Goal: Task Accomplishment & Management: Use online tool/utility

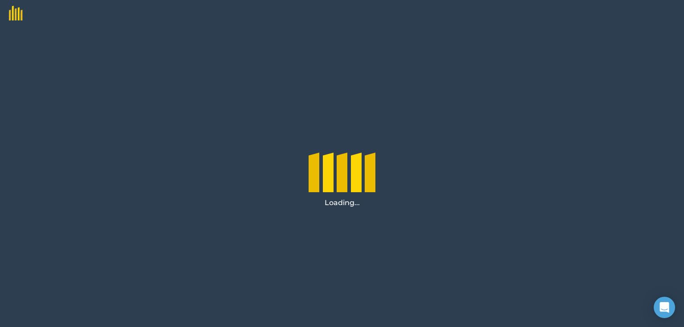
click at [499, 222] on div "Loading..." at bounding box center [342, 177] width 684 height 301
click at [496, 267] on div "Loading..." at bounding box center [342, 177] width 684 height 301
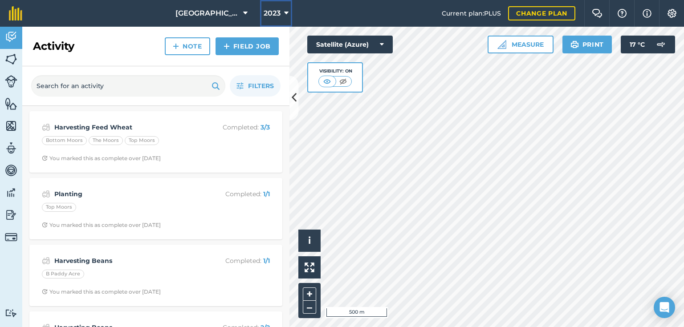
click at [285, 12] on icon at bounding box center [286, 13] width 4 height 11
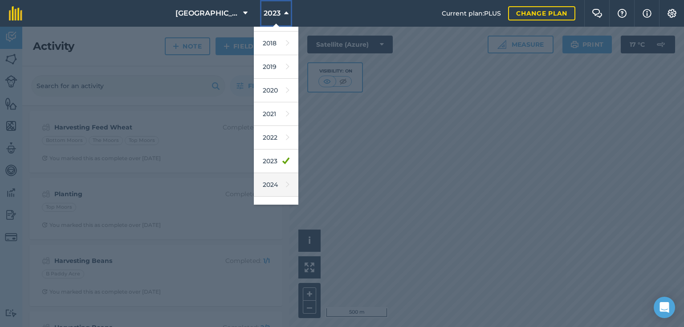
scroll to position [36, 0]
click at [273, 189] on link "2025" at bounding box center [276, 192] width 45 height 24
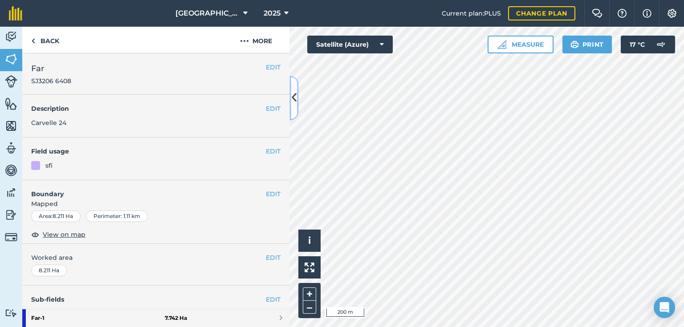
click at [296, 102] on icon at bounding box center [294, 98] width 5 height 16
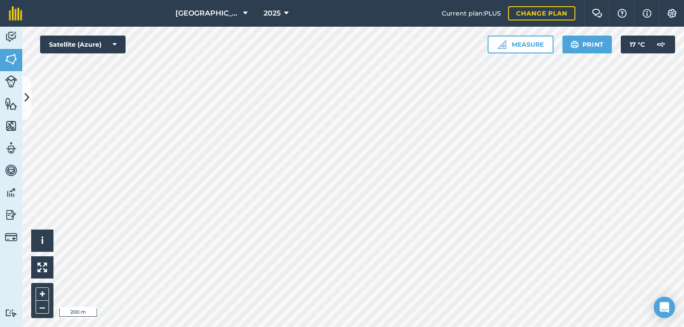
click at [289, 327] on html "[GEOGRAPHIC_DATA] 2025 Current plan : PLUS Change plan Farm Chat Help Info Sett…" at bounding box center [342, 163] width 684 height 327
click at [202, 327] on html "[GEOGRAPHIC_DATA] 2025 Current plan : PLUS Change plan Farm Chat Help Info Sett…" at bounding box center [342, 163] width 684 height 327
click at [12, 36] on img at bounding box center [11, 36] width 12 height 13
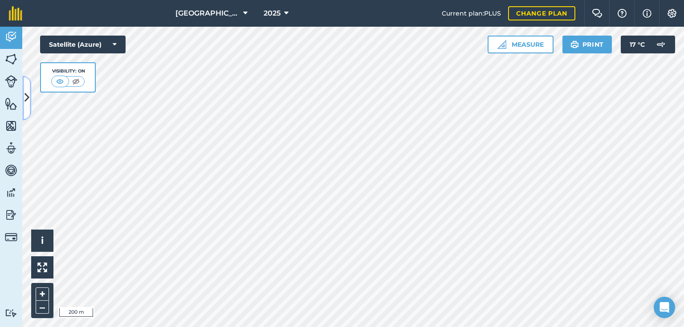
click at [29, 92] on icon at bounding box center [27, 98] width 5 height 16
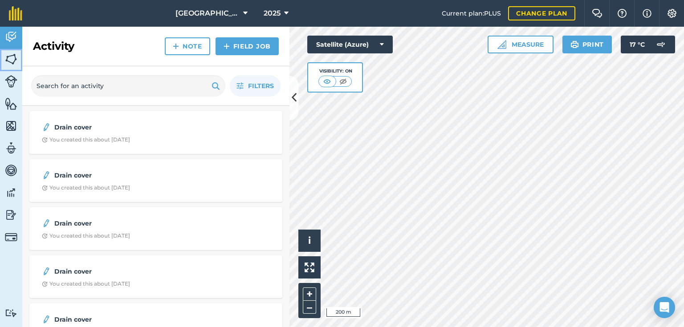
click at [13, 56] on img at bounding box center [11, 59] width 12 height 13
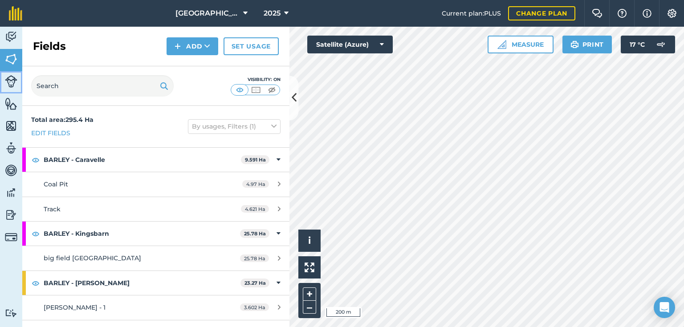
click at [11, 79] on img at bounding box center [11, 81] width 12 height 12
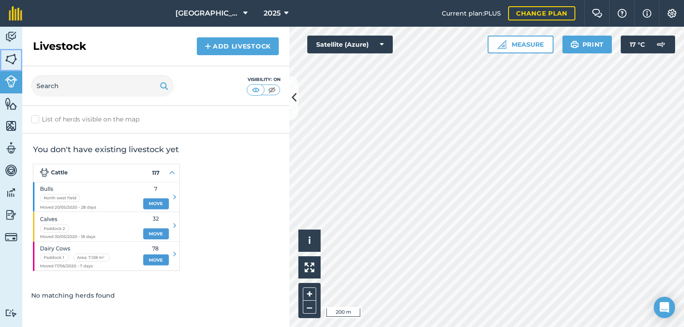
click at [12, 59] on img at bounding box center [11, 59] width 12 height 13
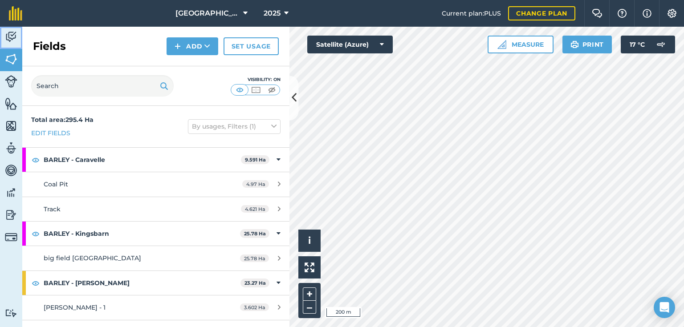
click at [15, 32] on img at bounding box center [11, 36] width 12 height 13
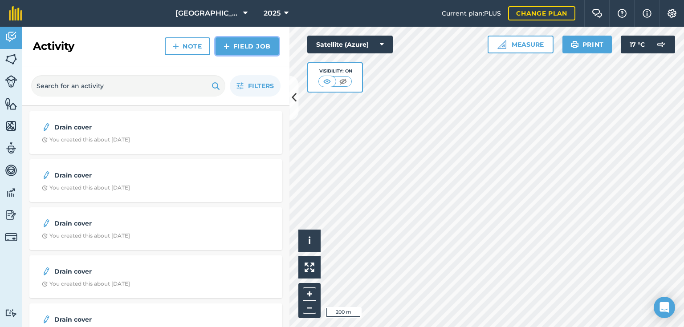
click at [249, 46] on link "Field Job" at bounding box center [247, 46] width 63 height 18
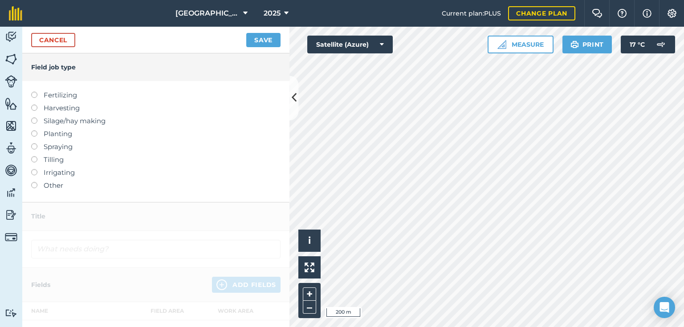
click at [30, 187] on div "Fertilizing Harvesting Silage/hay making Planting Spraying Tilling Irrigating O…" at bounding box center [155, 141] width 267 height 121
click at [37, 185] on label "Other" at bounding box center [155, 185] width 249 height 11
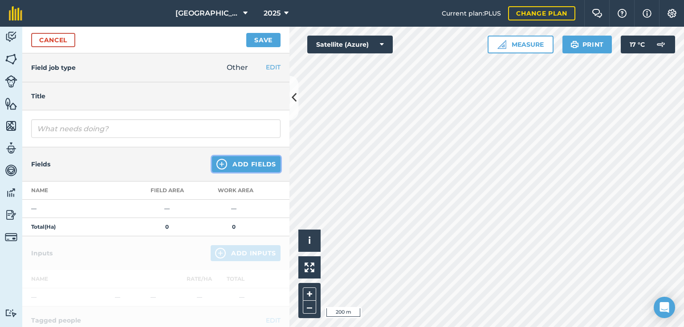
click at [244, 160] on button "Add Fields" at bounding box center [246, 164] width 69 height 16
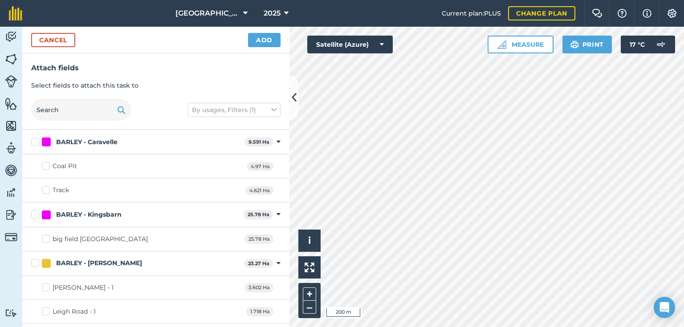
checkbox input "true"
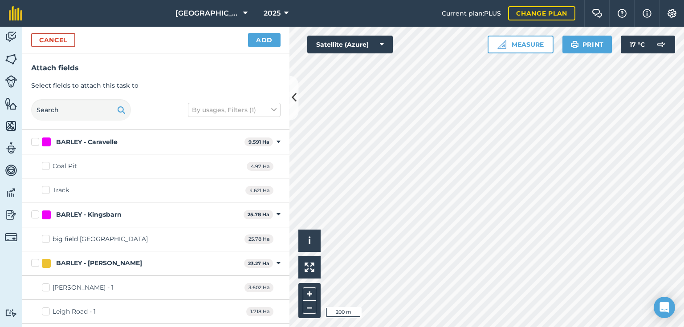
checkbox input "true"
click at [263, 38] on button "Add" at bounding box center [264, 40] width 33 height 14
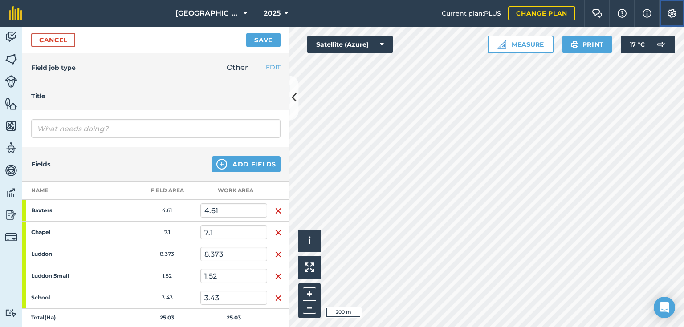
click at [671, 12] on img at bounding box center [672, 13] width 11 height 9
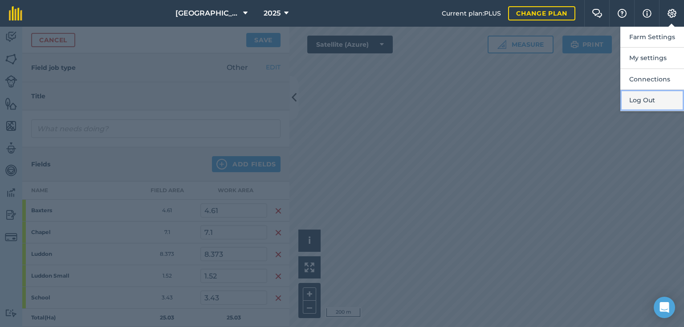
click at [640, 98] on button "Log Out" at bounding box center [653, 100] width 64 height 21
